Goal: Complete application form

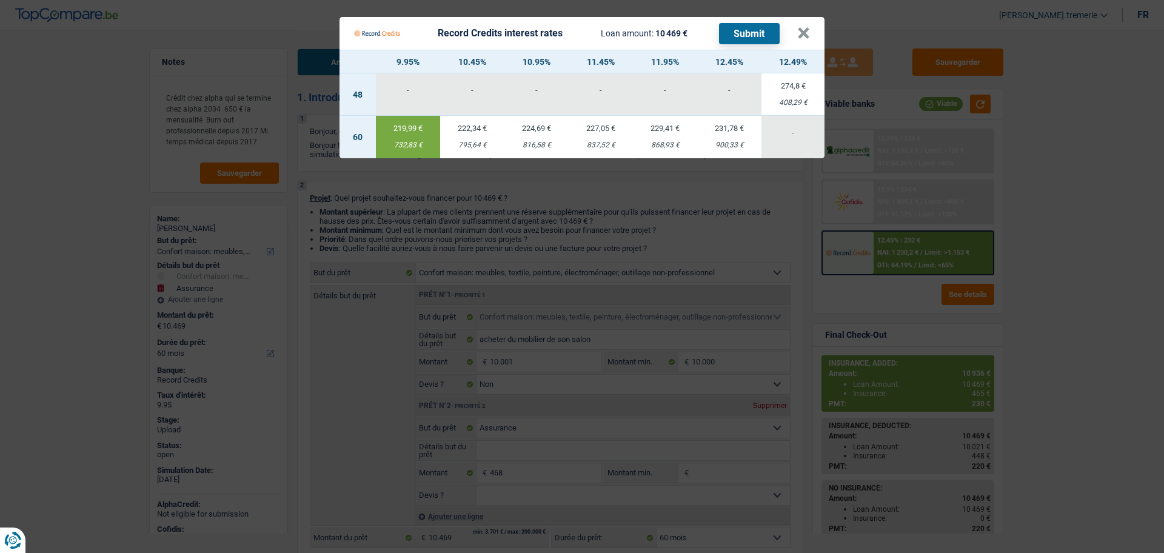
select select "household"
select select "insurance"
select select "60"
select select "household"
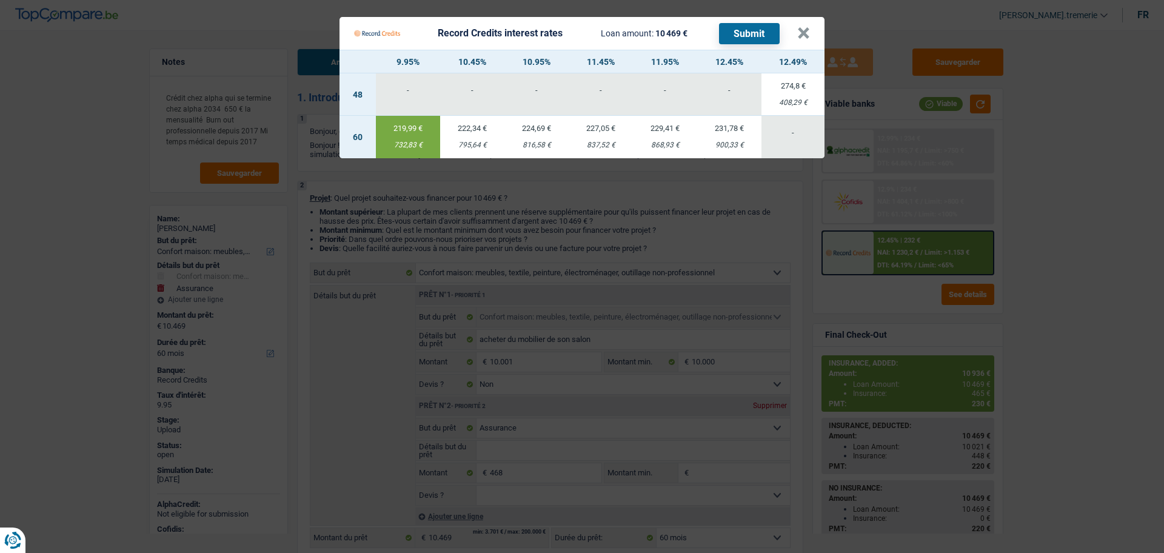
select select "household"
select select "false"
select select "insurance"
select select "60"
select select "privateEmployee"
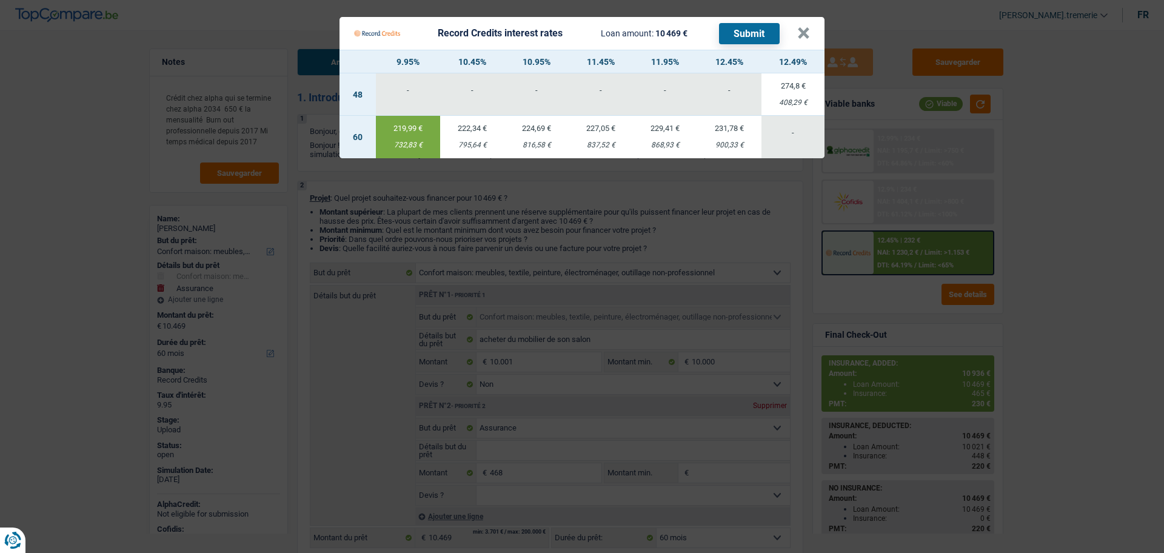
select select "familyAllowances"
select select "mutualityIndemnity"
select select "netSalary"
select select "mealVouchers"
select select "rents"
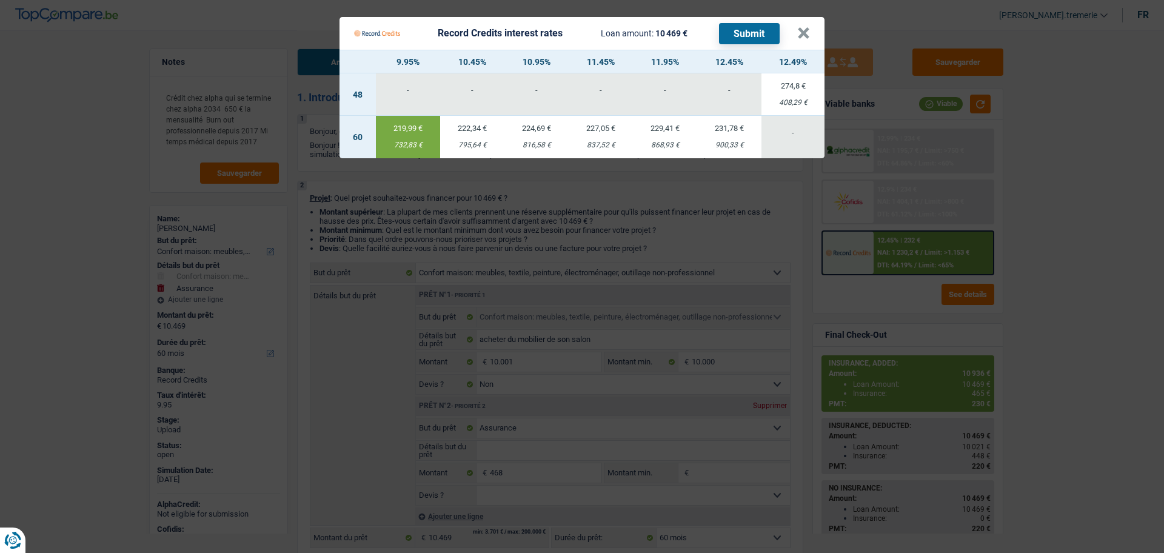
select select "cardOrCredit"
select select "creditConsolidation"
select select "120"
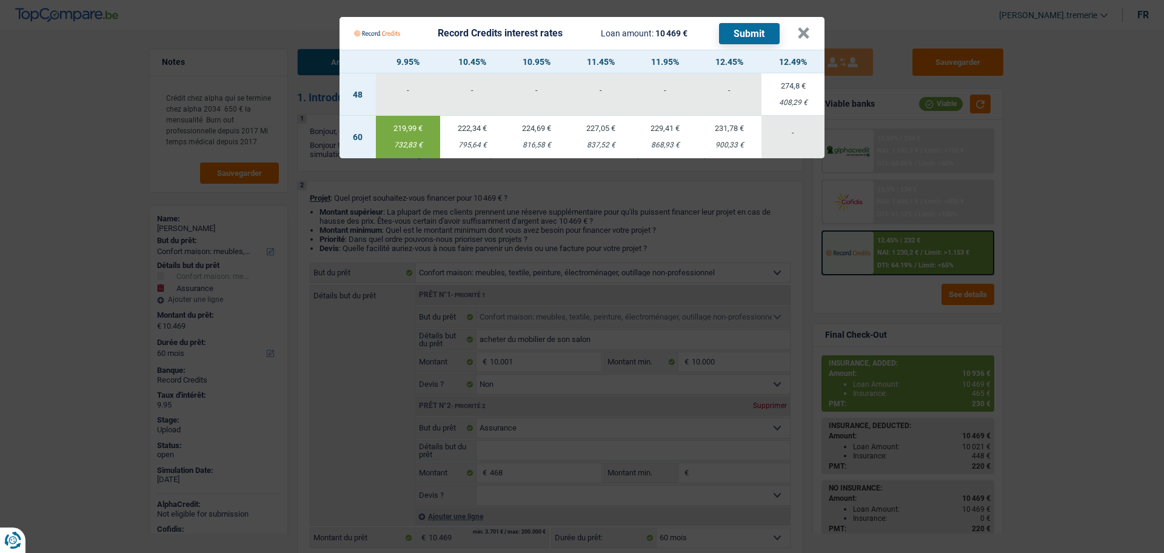
select select "household"
select select "false"
select select "insurance"
select select "60"
